Goal: Task Accomplishment & Management: Use online tool/utility

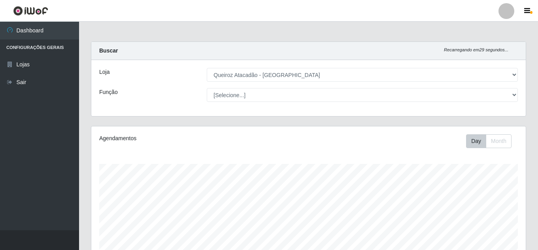
select select "225"
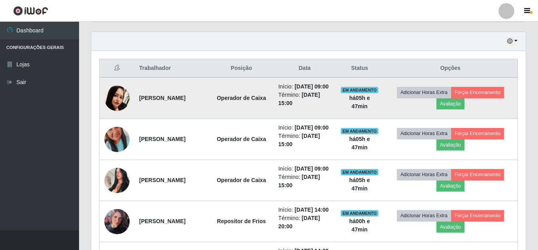
scroll to position [253, 0]
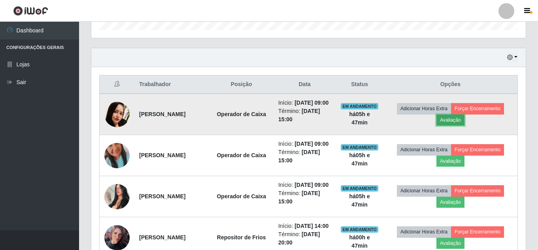
click at [459, 125] on button "Avaliação" at bounding box center [451, 120] width 28 height 11
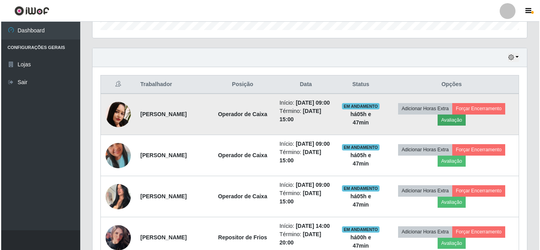
scroll to position [164, 431]
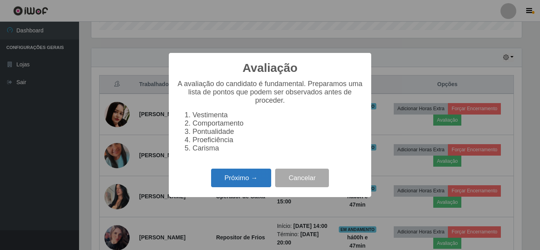
click at [248, 184] on button "Próximo →" at bounding box center [241, 178] width 60 height 19
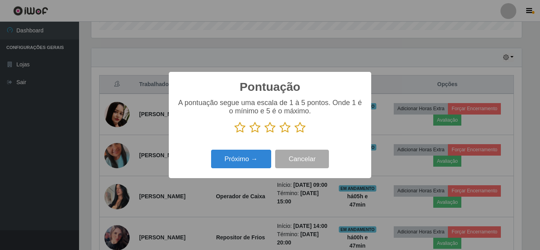
scroll to position [395419, 395153]
click at [303, 129] on icon at bounding box center [300, 128] width 11 height 12
click at [295, 134] on input "radio" at bounding box center [295, 134] width 0 height 0
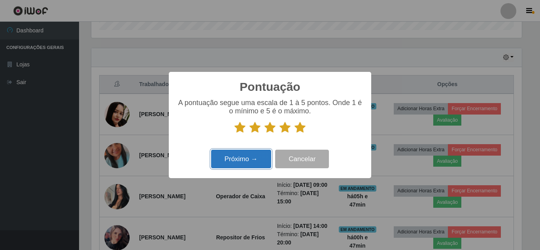
click at [234, 161] on button "Próximo →" at bounding box center [241, 159] width 60 height 19
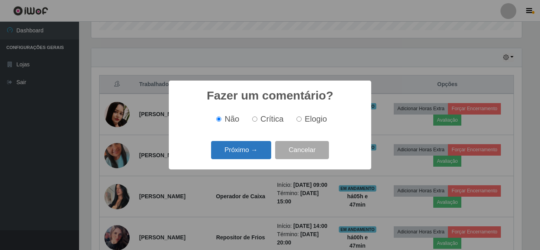
click at [237, 156] on button "Próximo →" at bounding box center [241, 150] width 60 height 19
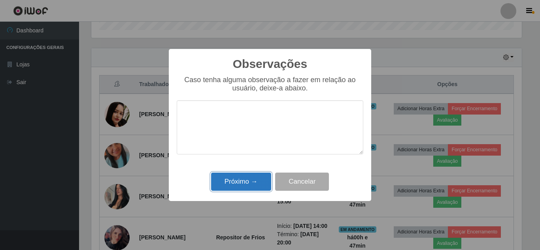
click at [248, 185] on button "Próximo →" at bounding box center [241, 182] width 60 height 19
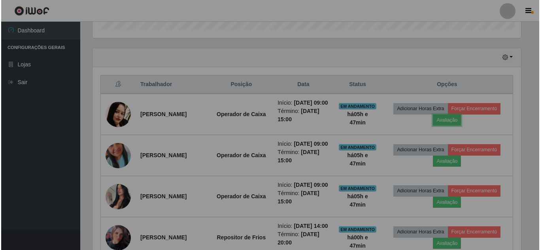
scroll to position [164, 435]
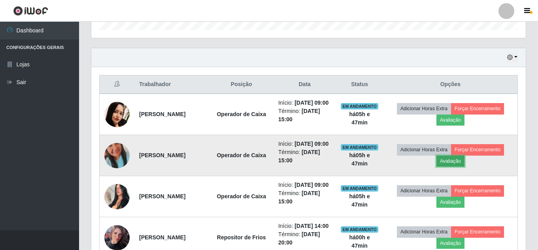
click at [460, 167] on button "Avaliação" at bounding box center [451, 161] width 28 height 11
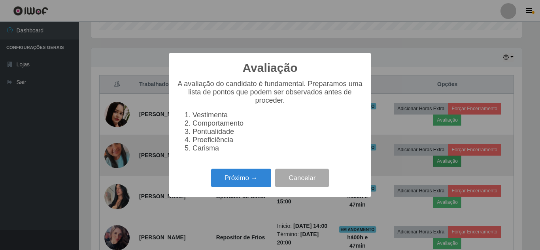
scroll to position [164, 431]
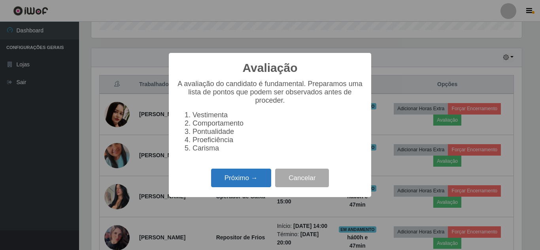
click at [240, 185] on button "Próximo →" at bounding box center [241, 178] width 60 height 19
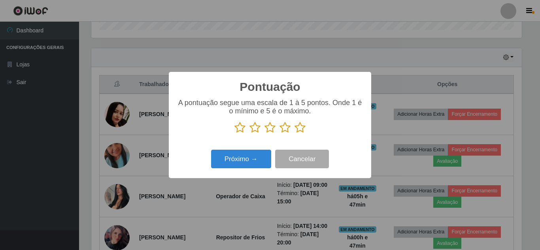
click at [302, 131] on icon at bounding box center [300, 128] width 11 height 12
click at [295, 134] on input "radio" at bounding box center [295, 134] width 0 height 0
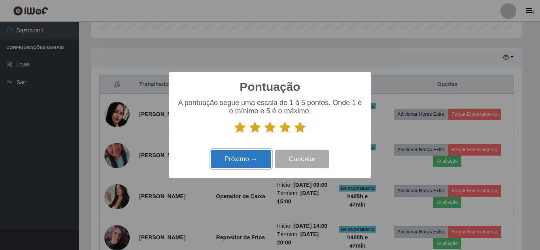
click at [246, 159] on button "Próximo →" at bounding box center [241, 159] width 60 height 19
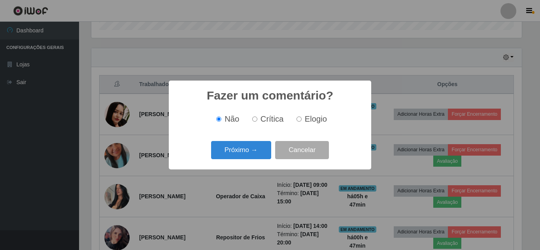
click at [246, 159] on button "Próximo →" at bounding box center [241, 150] width 60 height 19
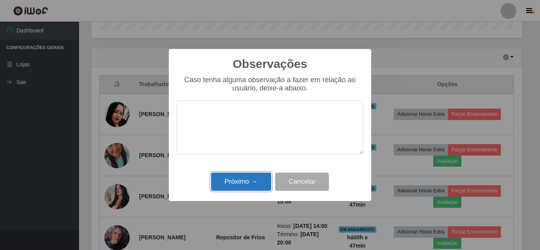
click at [244, 184] on button "Próximo →" at bounding box center [241, 182] width 60 height 19
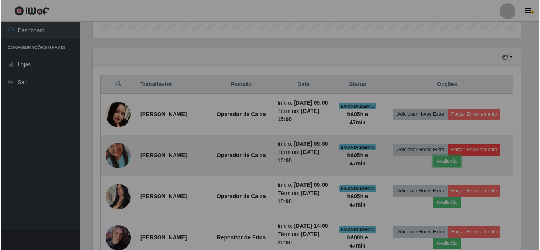
scroll to position [164, 435]
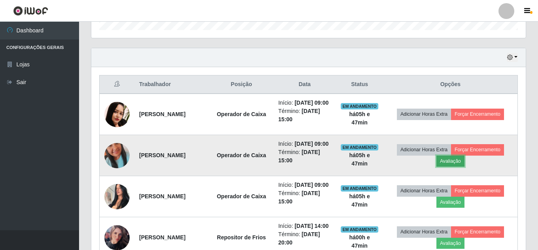
click at [455, 167] on button "Avaliação" at bounding box center [451, 161] width 28 height 11
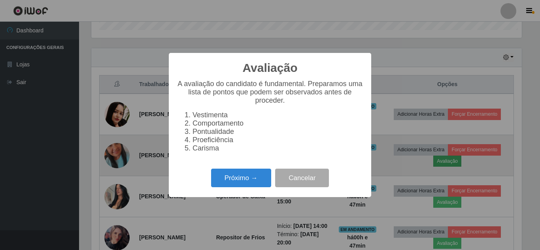
scroll to position [164, 431]
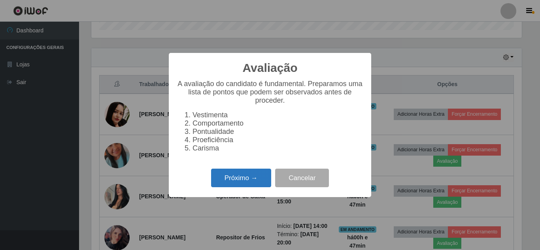
click at [240, 184] on button "Próximo →" at bounding box center [241, 178] width 60 height 19
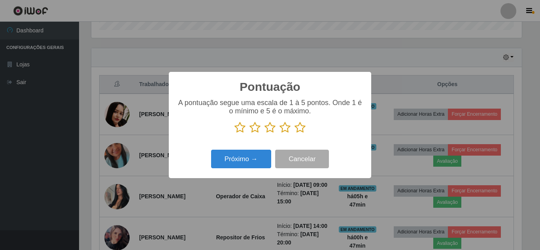
drag, startPoint x: 301, startPoint y: 129, endPoint x: 269, endPoint y: 144, distance: 35.7
click at [290, 135] on div "A pontuação segue uma escala de 1 à 5 pontos. Onde 1 é o mínimo e 5 é o máximo." at bounding box center [270, 119] width 187 height 41
click at [299, 130] on icon at bounding box center [300, 128] width 11 height 12
click at [295, 134] on input "radio" at bounding box center [295, 134] width 0 height 0
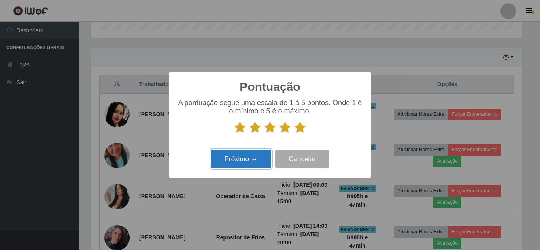
click at [244, 159] on button "Próximo →" at bounding box center [241, 159] width 60 height 19
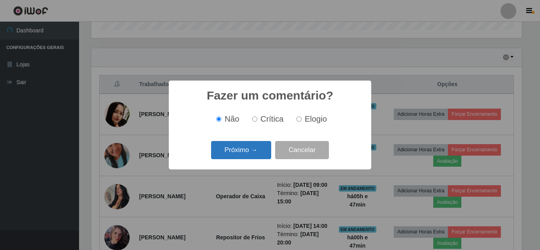
click at [247, 152] on button "Próximo →" at bounding box center [241, 150] width 60 height 19
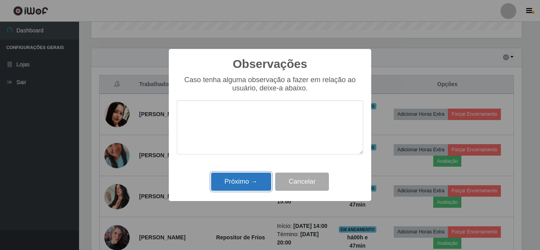
click at [248, 181] on button "Próximo →" at bounding box center [241, 182] width 60 height 19
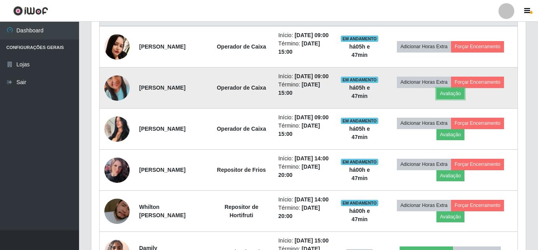
scroll to position [332, 0]
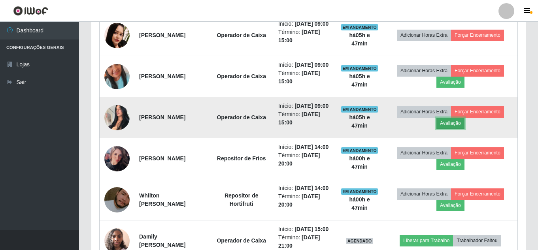
click at [463, 129] on button "Avaliação" at bounding box center [451, 123] width 28 height 11
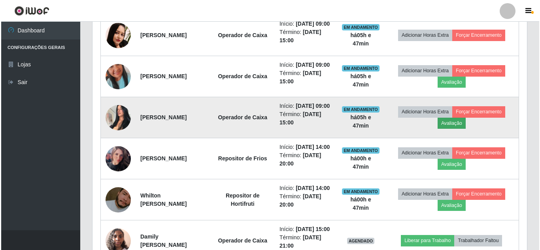
scroll to position [164, 431]
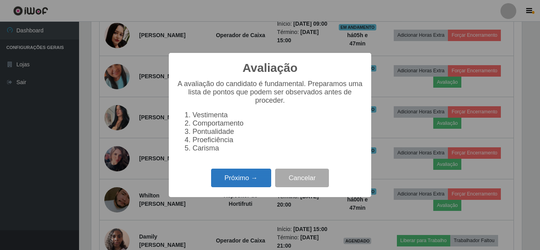
click at [253, 180] on button "Próximo →" at bounding box center [241, 178] width 60 height 19
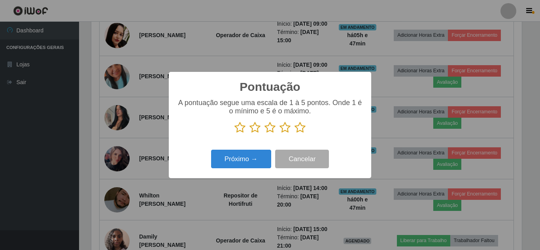
scroll to position [395419, 395153]
click at [298, 130] on icon at bounding box center [300, 128] width 11 height 12
click at [295, 134] on input "radio" at bounding box center [295, 134] width 0 height 0
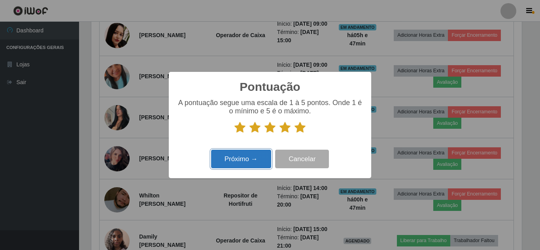
click at [261, 166] on button "Próximo →" at bounding box center [241, 159] width 60 height 19
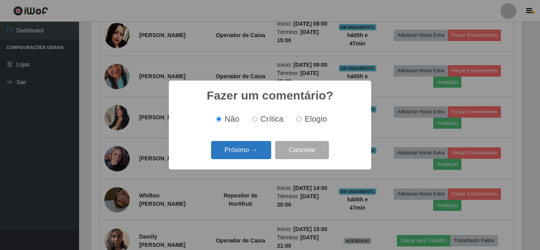
click at [263, 155] on button "Próximo →" at bounding box center [241, 150] width 60 height 19
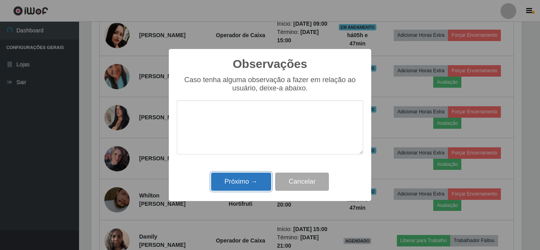
drag, startPoint x: 251, startPoint y: 187, endPoint x: 269, endPoint y: 175, distance: 21.4
click at [251, 186] on button "Próximo →" at bounding box center [241, 182] width 60 height 19
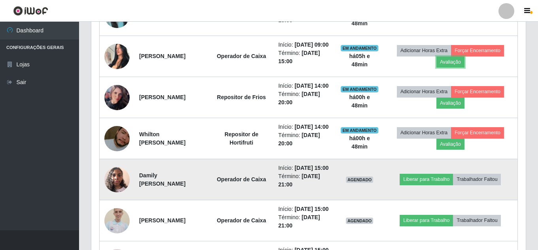
scroll to position [411, 0]
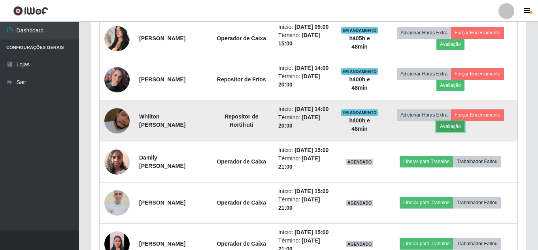
click at [457, 132] on button "Avaliação" at bounding box center [451, 126] width 28 height 11
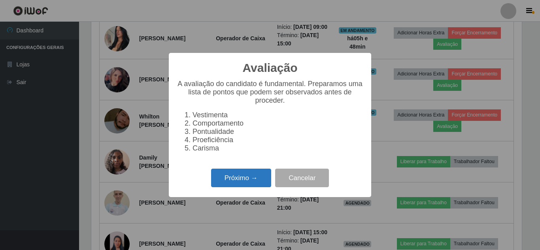
click at [247, 188] on button "Próximo →" at bounding box center [241, 178] width 60 height 19
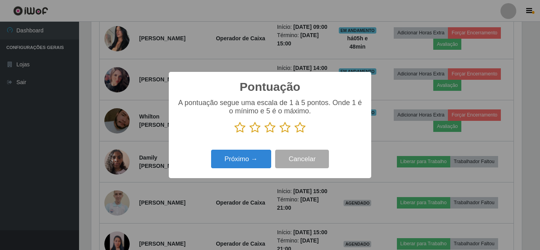
click at [302, 129] on icon at bounding box center [300, 128] width 11 height 12
click at [295, 134] on input "radio" at bounding box center [295, 134] width 0 height 0
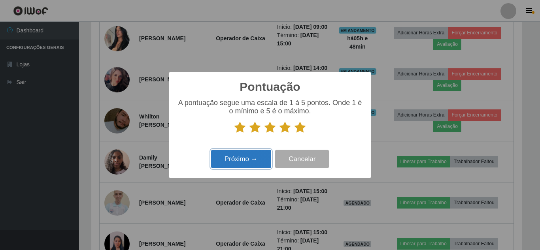
click at [238, 160] on button "Próximo →" at bounding box center [241, 159] width 60 height 19
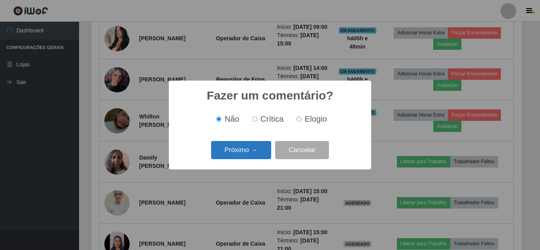
click at [244, 150] on button "Próximo →" at bounding box center [241, 150] width 60 height 19
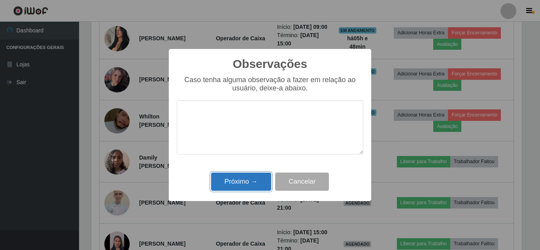
click at [235, 182] on button "Próximo →" at bounding box center [241, 182] width 60 height 19
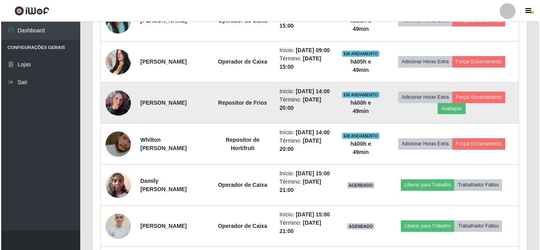
scroll to position [371, 0]
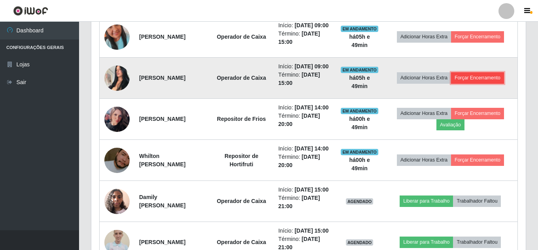
click at [479, 83] on button "Forçar Encerramento" at bounding box center [477, 77] width 53 height 11
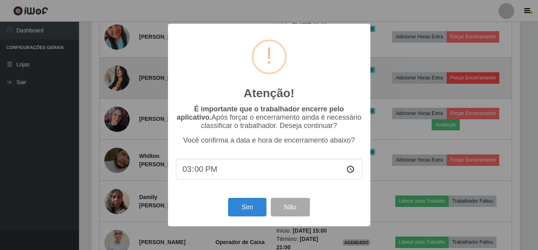
scroll to position [164, 431]
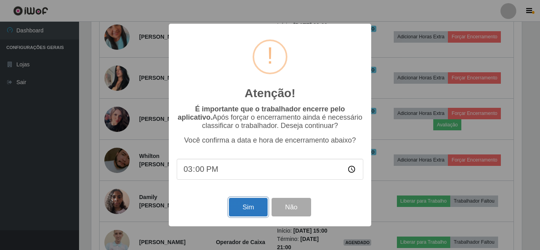
click at [249, 213] on button "Sim" at bounding box center [248, 207] width 38 height 19
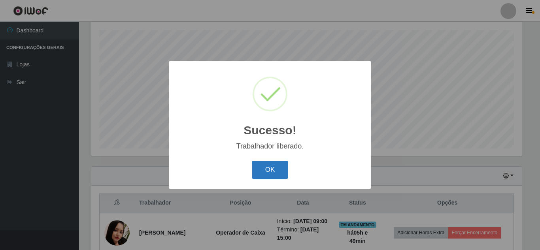
click at [266, 169] on button "OK" at bounding box center [270, 170] width 37 height 19
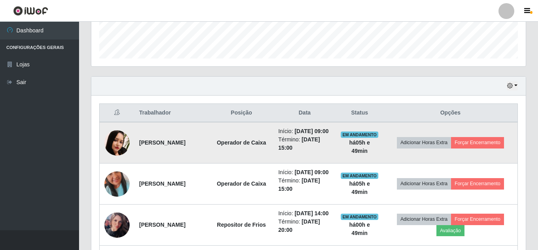
scroll to position [253, 0]
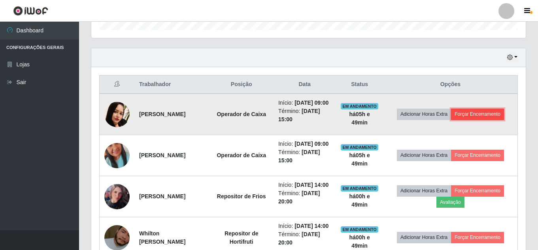
click at [490, 119] on button "Forçar Encerramento" at bounding box center [477, 114] width 53 height 11
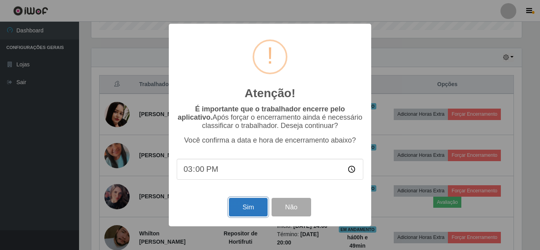
click at [239, 212] on button "Sim" at bounding box center [248, 207] width 38 height 19
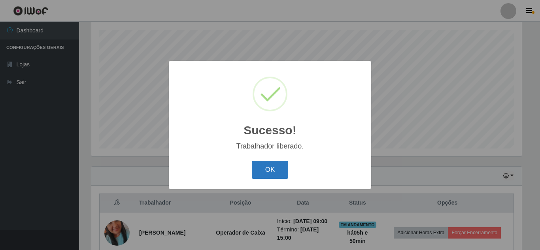
click at [269, 169] on button "OK" at bounding box center [270, 170] width 37 height 19
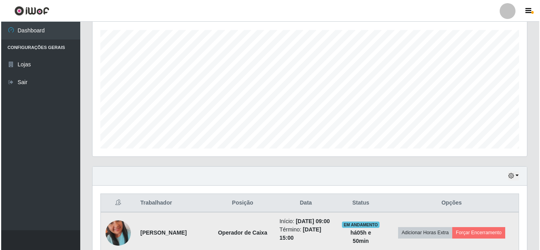
scroll to position [213, 0]
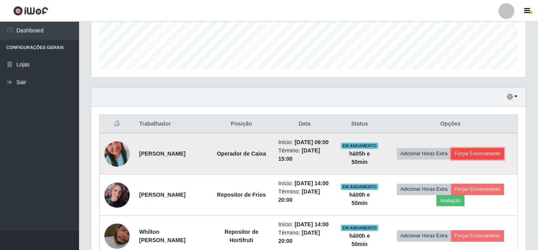
click at [480, 159] on button "Forçar Encerramento" at bounding box center [477, 153] width 53 height 11
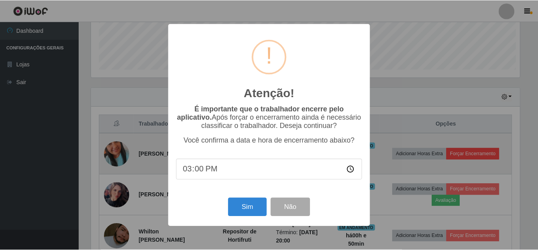
scroll to position [164, 431]
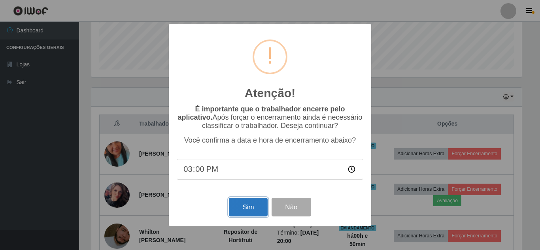
click at [242, 212] on button "Sim" at bounding box center [248, 207] width 38 height 19
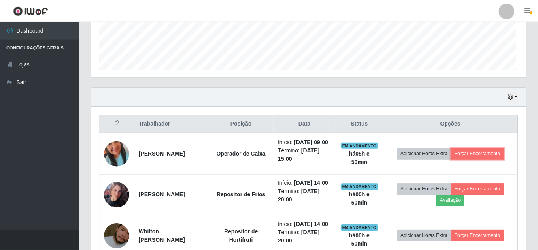
scroll to position [164, 435]
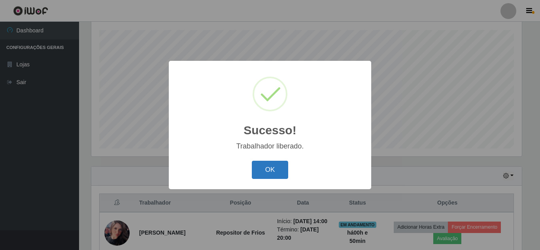
click at [275, 174] on button "OK" at bounding box center [270, 170] width 37 height 19
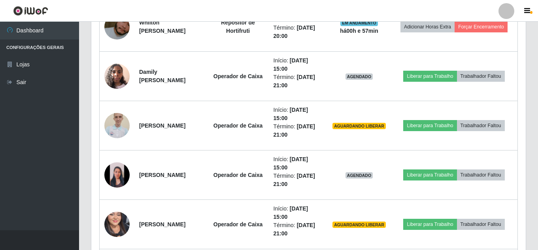
scroll to position [398, 0]
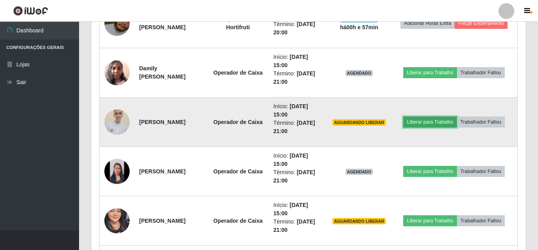
click at [432, 123] on button "Liberar para Trabalho" at bounding box center [429, 122] width 53 height 11
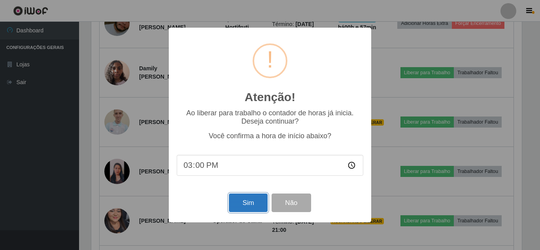
click at [261, 206] on button "Sim" at bounding box center [248, 203] width 38 height 19
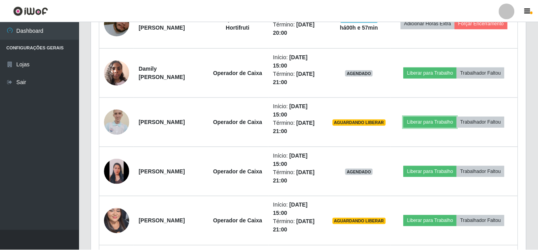
scroll to position [164, 435]
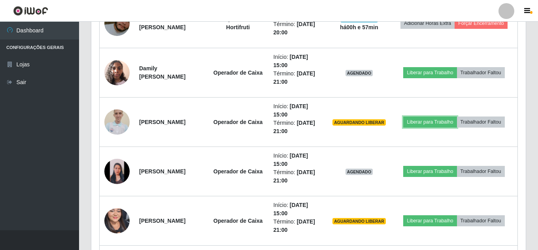
click at [403, 117] on button "Liberar para Trabalho" at bounding box center [429, 122] width 53 height 11
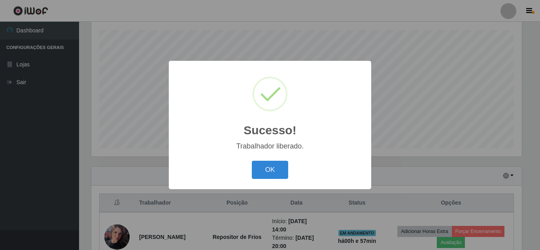
click at [252, 161] on button "OK" at bounding box center [270, 170] width 37 height 19
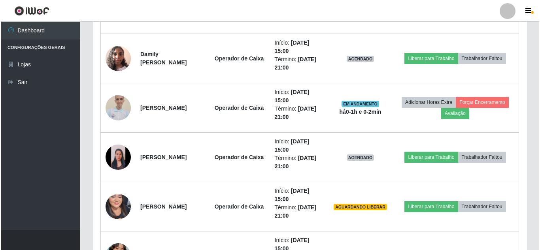
scroll to position [414, 0]
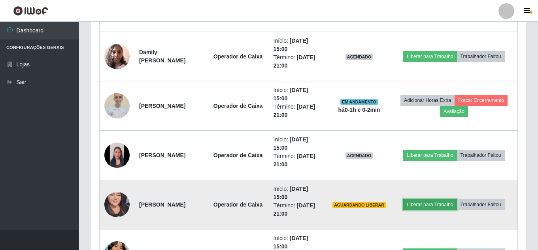
click at [426, 206] on button "Liberar para Trabalho" at bounding box center [429, 204] width 53 height 11
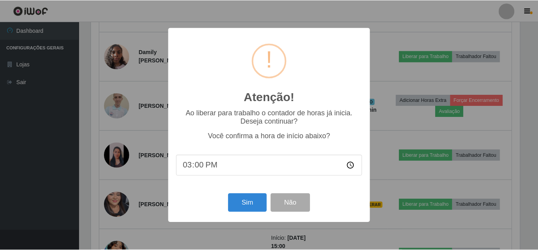
scroll to position [164, 431]
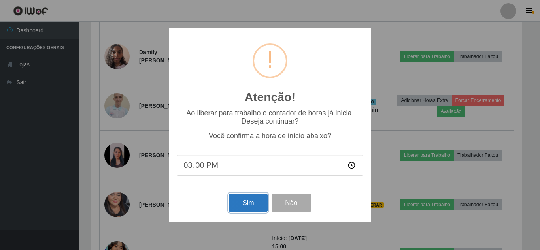
click at [254, 209] on button "Sim" at bounding box center [248, 203] width 38 height 19
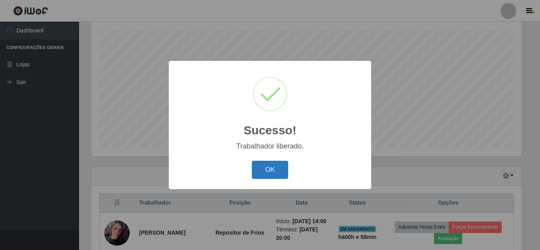
click at [278, 166] on button "OK" at bounding box center [270, 170] width 37 height 19
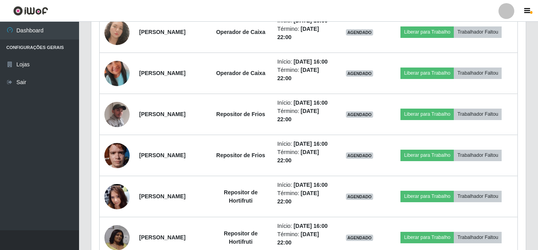
scroll to position [639, 0]
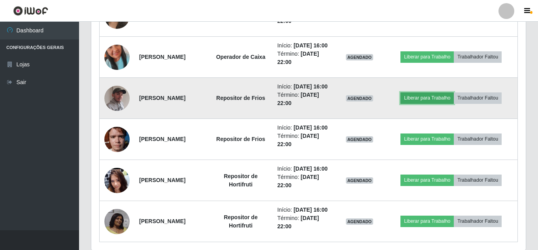
click at [440, 104] on button "Liberar para Trabalho" at bounding box center [427, 98] width 53 height 11
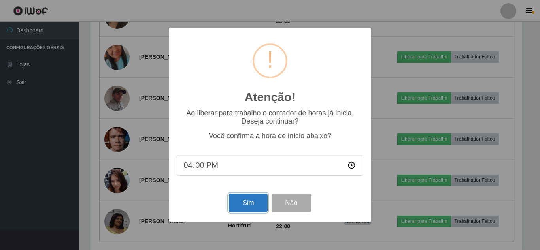
click at [252, 208] on button "Sim" at bounding box center [248, 203] width 38 height 19
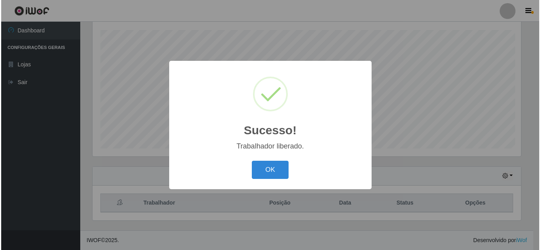
scroll to position [395419, 395153]
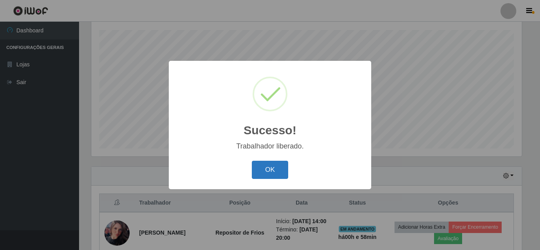
click at [265, 168] on button "OK" at bounding box center [270, 170] width 37 height 19
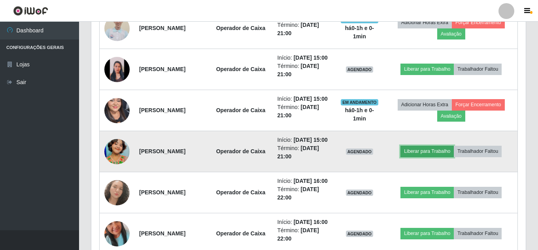
click at [433, 157] on button "Liberar para Trabalho" at bounding box center [427, 151] width 53 height 11
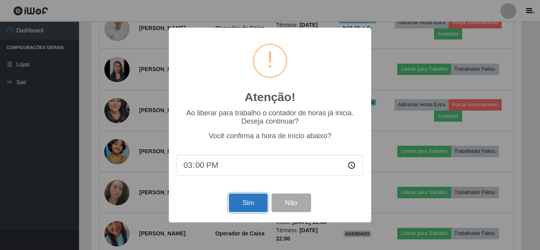
click at [243, 204] on button "Sim" at bounding box center [248, 203] width 38 height 19
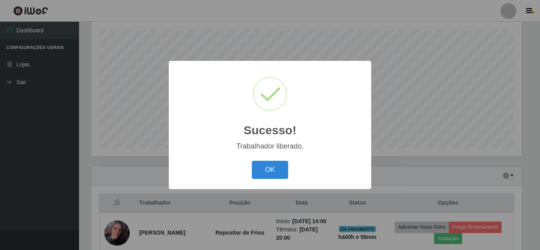
click at [252, 161] on button "OK" at bounding box center [270, 170] width 37 height 19
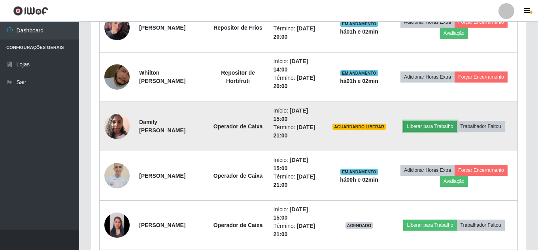
click at [432, 126] on button "Liberar para Trabalho" at bounding box center [429, 126] width 53 height 11
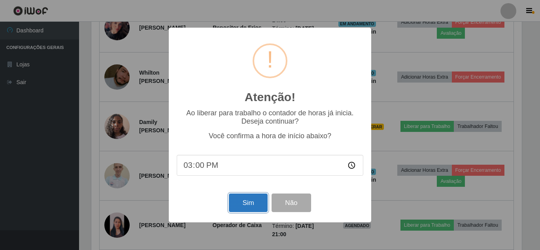
click at [248, 202] on button "Sim" at bounding box center [248, 203] width 38 height 19
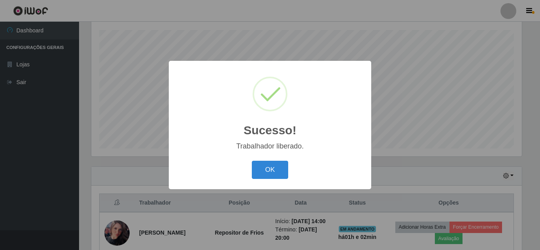
click at [252, 161] on button "OK" at bounding box center [270, 170] width 37 height 19
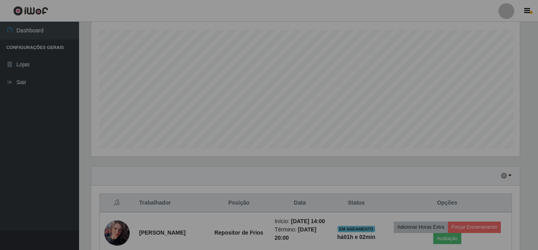
scroll to position [164, 435]
